Goal: Information Seeking & Learning: Learn about a topic

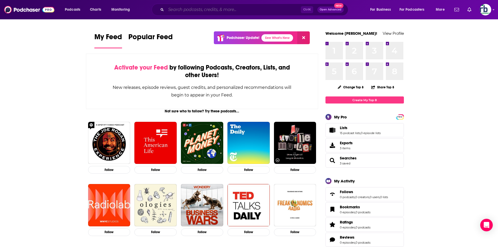
click at [240, 8] on input "Search podcasts, credits, & more..." at bounding box center [233, 9] width 135 height 8
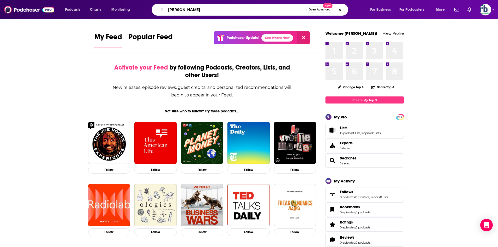
type input "gary scott thomas"
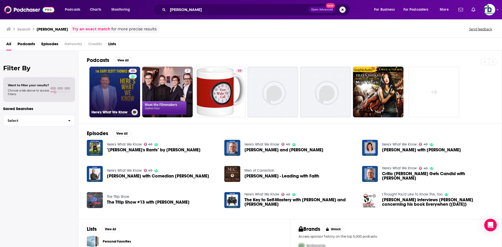
click at [123, 94] on link "40 Here's What We Know" at bounding box center [114, 92] width 51 height 51
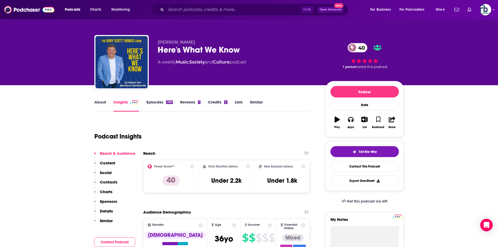
click at [97, 102] on link "About" at bounding box center [100, 106] width 12 height 12
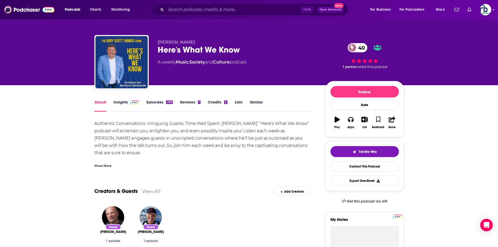
click at [104, 165] on div "Show More" at bounding box center [102, 165] width 17 height 5
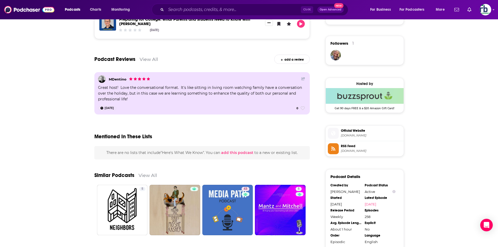
scroll to position [466, 0]
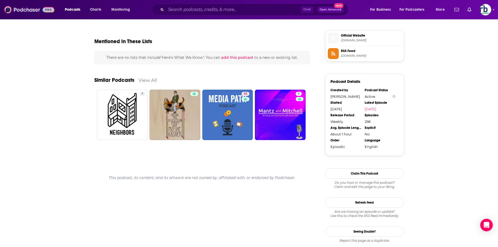
click at [25, 11] on img at bounding box center [29, 10] width 50 height 10
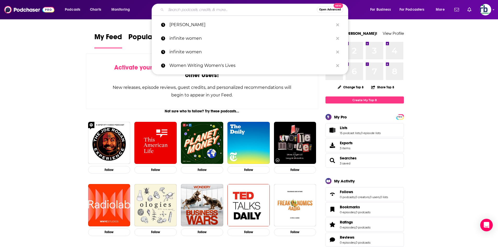
click at [232, 12] on input "Search podcasts, credits, & more..." at bounding box center [241, 9] width 151 height 8
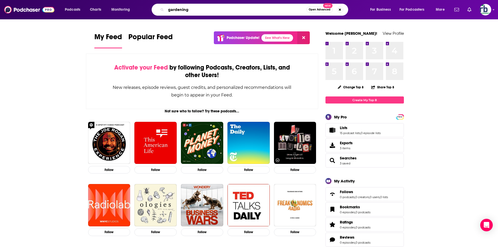
type input "gardening"
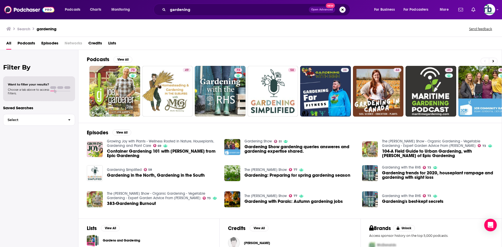
click at [27, 44] on span "Podcasts" at bounding box center [27, 44] width 18 height 11
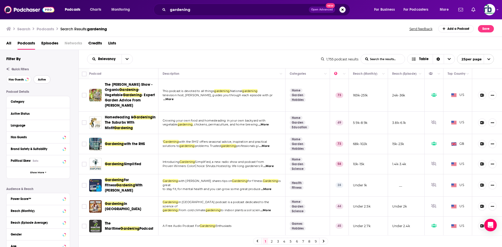
click at [42, 80] on span "Active" at bounding box center [42, 79] width 8 height 3
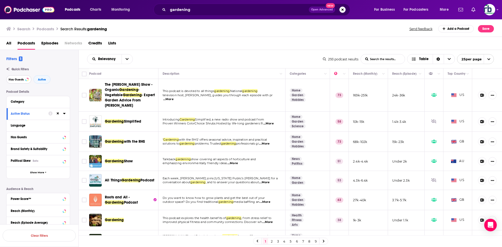
click at [20, 79] on span "Has Guests" at bounding box center [16, 79] width 15 height 3
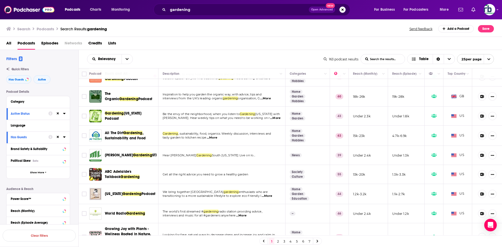
scroll to position [183, 0]
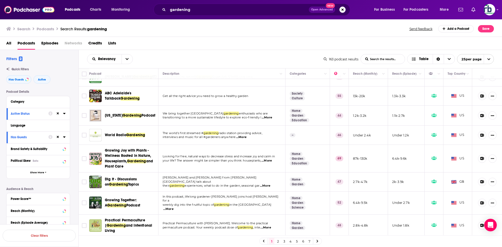
drag, startPoint x: 123, startPoint y: 195, endPoint x: 124, endPoint y: 201, distance: 5.6
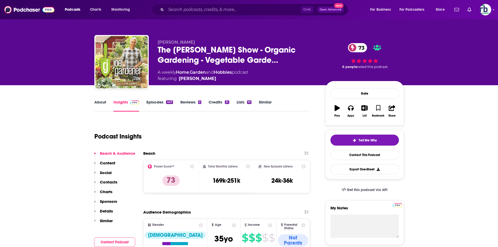
click at [380, 144] on button "Tell Me Why" at bounding box center [365, 140] width 69 height 11
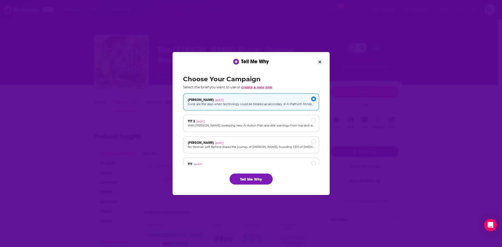
click at [264, 87] on span "create a new one" at bounding box center [256, 87] width 31 height 4
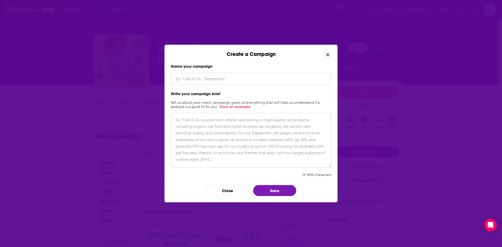
click at [235, 81] on input "Create a Campaign" at bounding box center [251, 79] width 161 height 12
click at [228, 130] on textarea "Create a Campaign" at bounding box center [251, 140] width 161 height 55
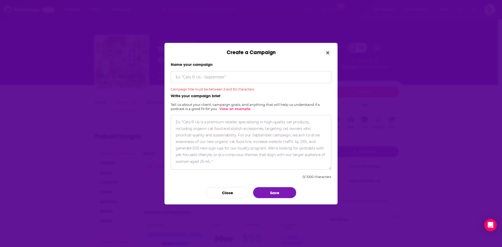
paste textarea "From drought and extreme heat to floods and freezes, gardening in the Lone Star…"
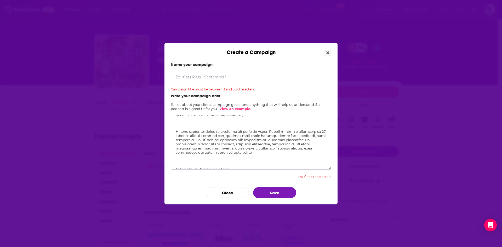
scroll to position [78, 0]
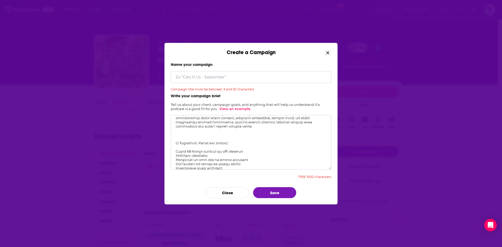
drag, startPoint x: 236, startPoint y: 143, endPoint x: 168, endPoint y: 143, distance: 68.8
click at [168, 143] on div "Name your campaign Campaign title must be between 3 and 50 characters. Write yo…" at bounding box center [251, 130] width 173 height 149
click at [199, 143] on textarea "Create a Campaign" at bounding box center [251, 142] width 161 height 55
drag, startPoint x: 199, startPoint y: 143, endPoint x: 161, endPoint y: 143, distance: 37.9
click at [161, 143] on div "Create a Campaign Name your campaign Campaign title must be between 3 and 50 ch…" at bounding box center [251, 123] width 502 height 247
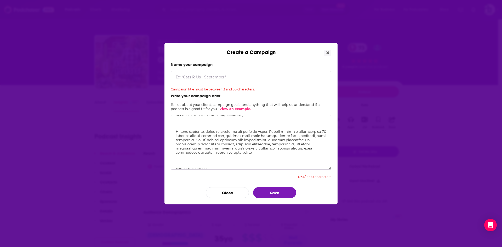
scroll to position [0, 0]
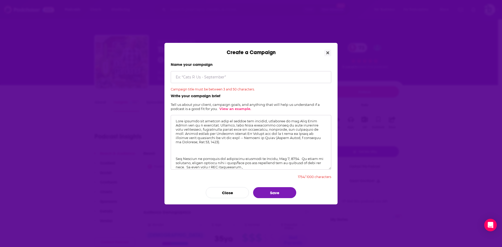
click at [225, 150] on textarea "Create a Campaign" at bounding box center [251, 142] width 161 height 55
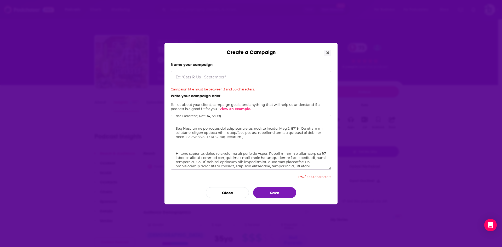
click at [197, 144] on textarea "Create a Campaign" at bounding box center [251, 142] width 161 height 55
drag, startPoint x: 250, startPoint y: 138, endPoint x: 167, endPoint y: 128, distance: 83.3
click at [167, 128] on div "Name your campaign Campaign title must be between 3 and 50 characters. Write yo…" at bounding box center [251, 130] width 173 height 149
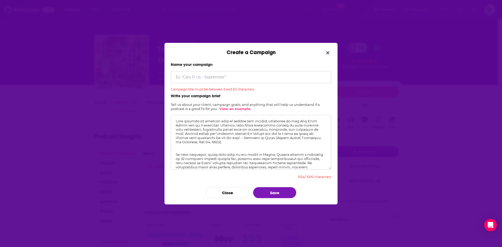
scroll to position [83, 0]
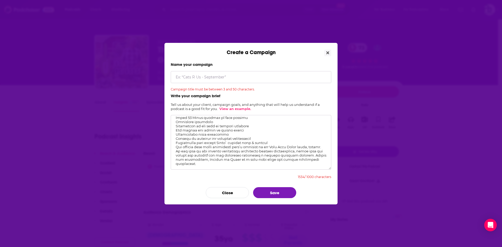
drag, startPoint x: 174, startPoint y: 119, endPoint x: 327, endPoint y: 246, distance: 198.6
click at [337, 247] on html "Podcasts Charts Monitoring Ctrl K Open Advanced New For Business For Podcasters…" at bounding box center [249, 123] width 498 height 247
type textarea "From drought and extreme heat to floods and freezes, gardening in the Lone Star…"
